Goal: Task Accomplishment & Management: Manage account settings

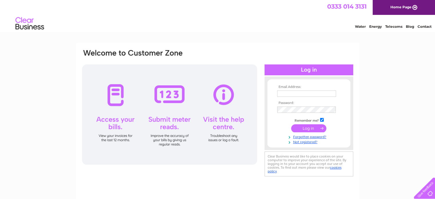
type input "Oneillbutchers@gmail.com"
click at [312, 126] on input "submit" at bounding box center [308, 128] width 35 height 8
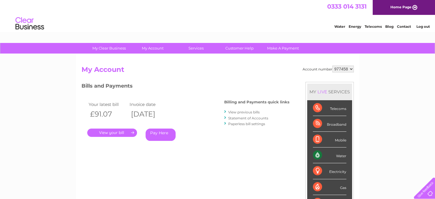
click at [121, 132] on link "." at bounding box center [112, 132] width 50 height 8
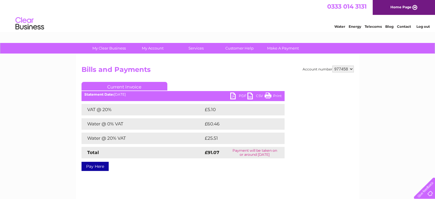
click at [279, 93] on link "Print" at bounding box center [272, 96] width 17 height 8
click at [243, 95] on link "PDF" at bounding box center [238, 96] width 17 height 8
